Goal: Transaction & Acquisition: Purchase product/service

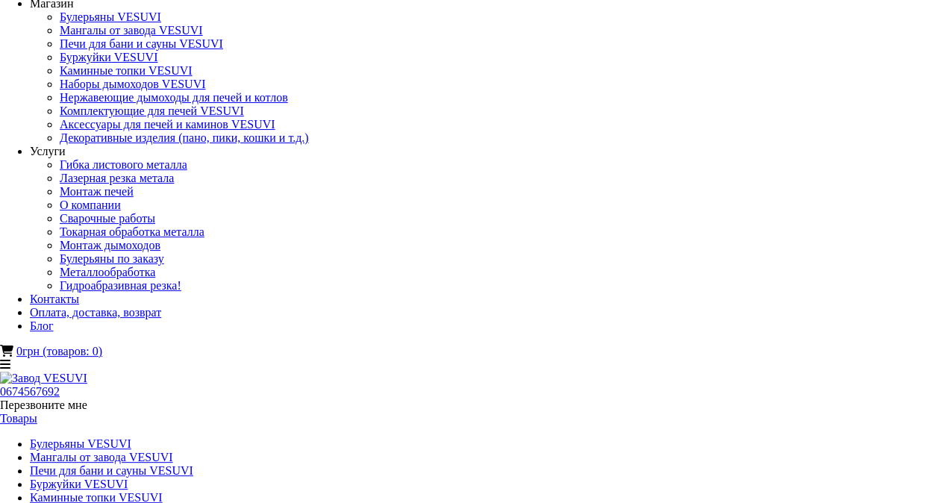
scroll to position [17, 0]
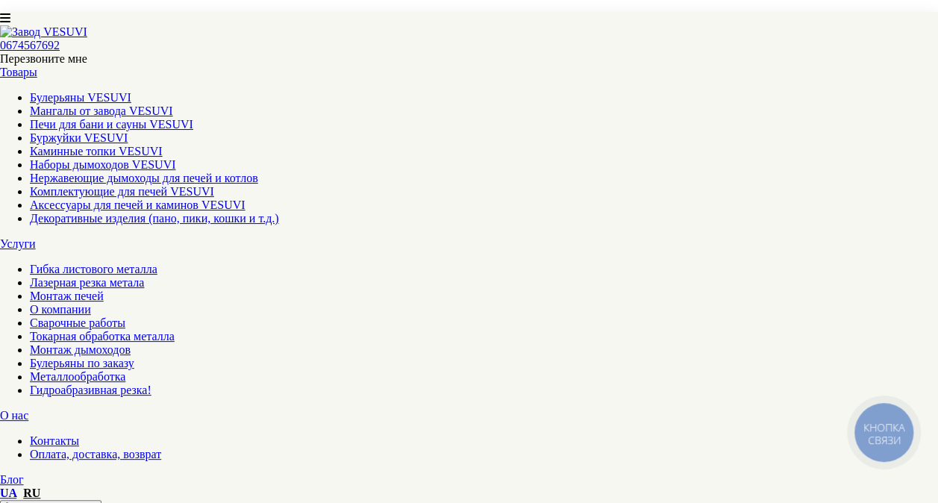
scroll to position [1789, 0]
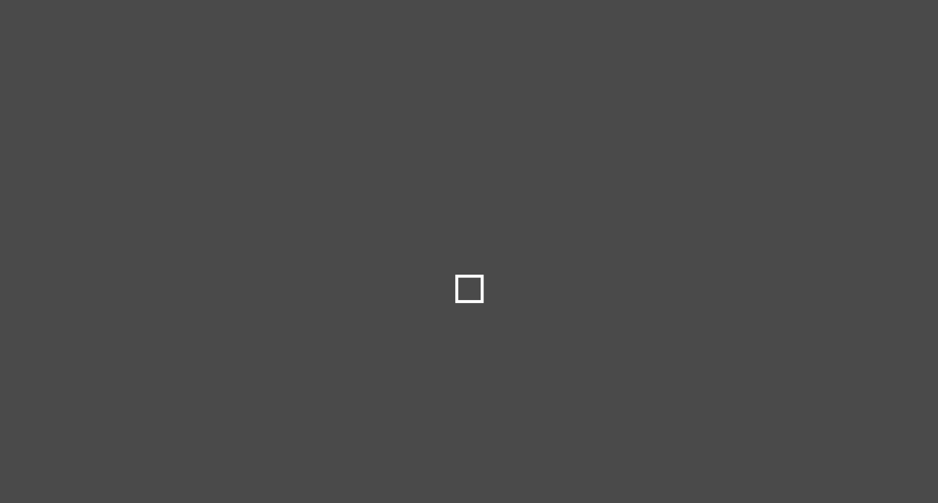
type input "*****"
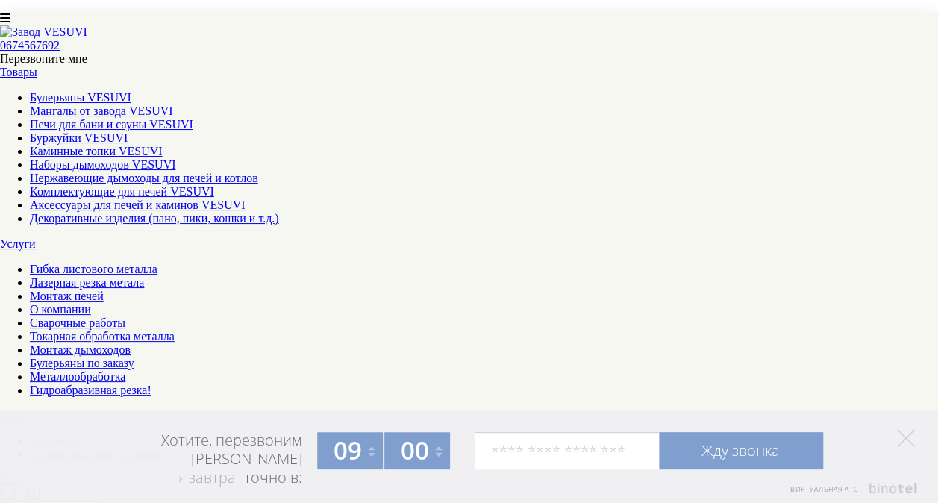
scroll to position [1742, 0]
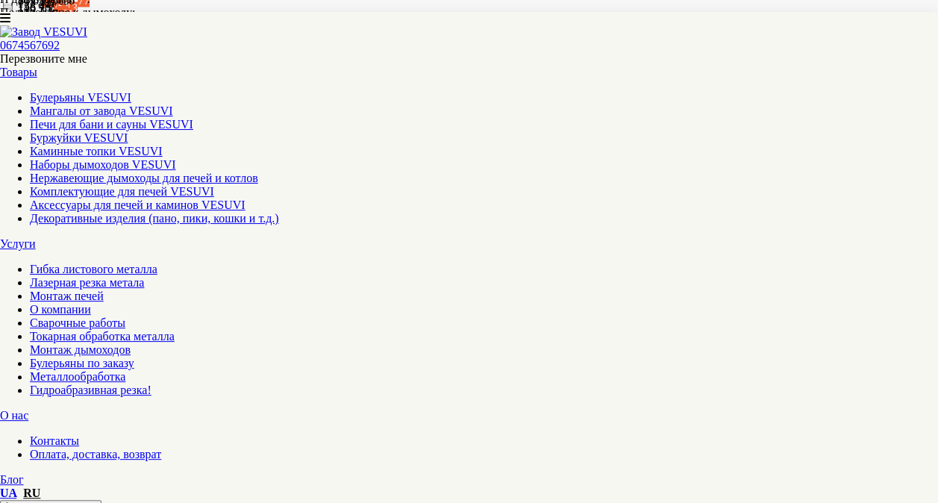
scroll to position [1239, 0]
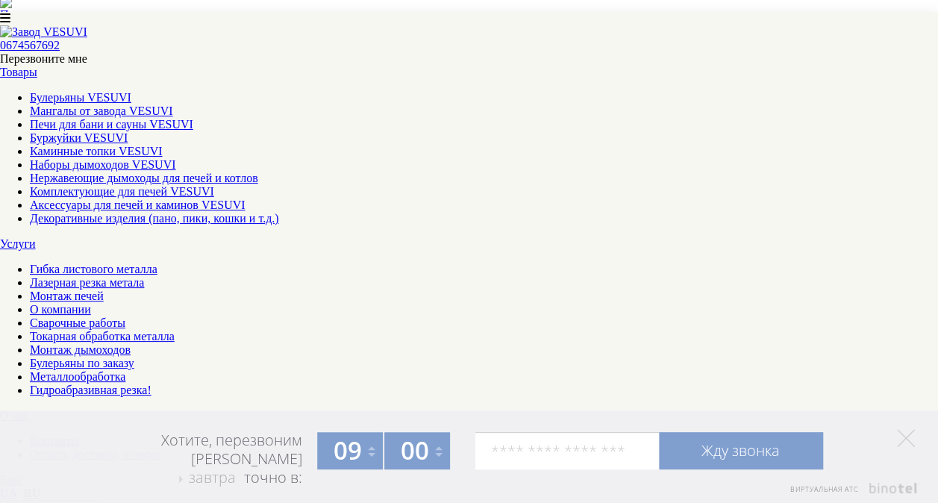
scroll to position [1638, 0]
